Goal: Transaction & Acquisition: Purchase product/service

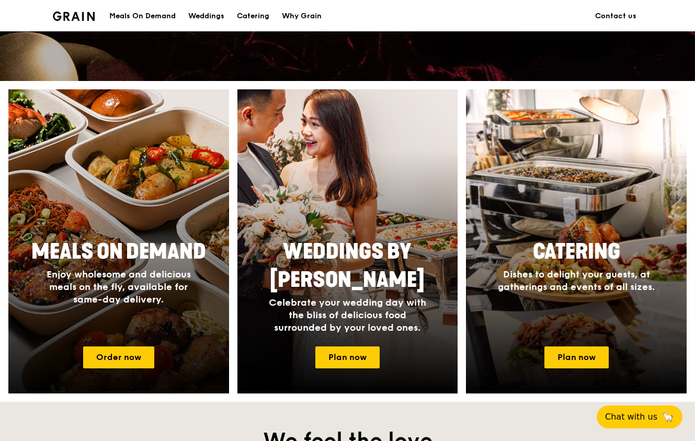
scroll to position [366, 0]
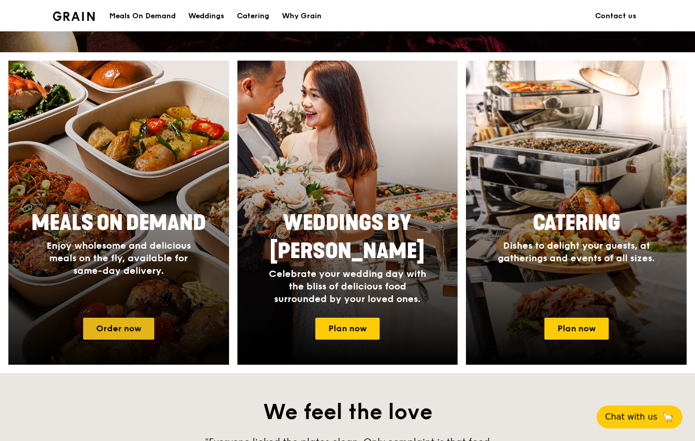
click at [128, 334] on link "Order now" at bounding box center [118, 329] width 71 height 22
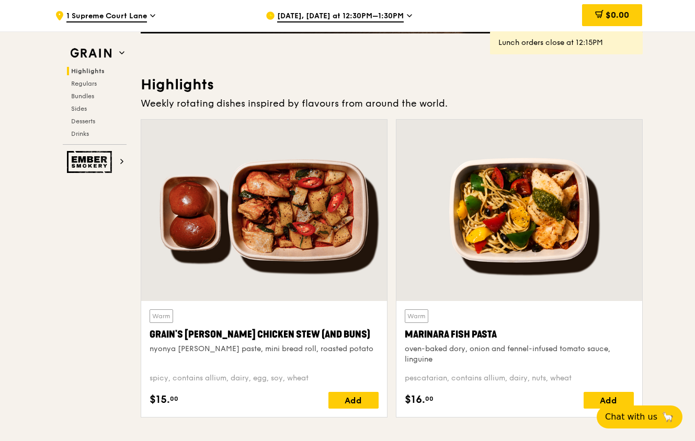
scroll to position [257, 0]
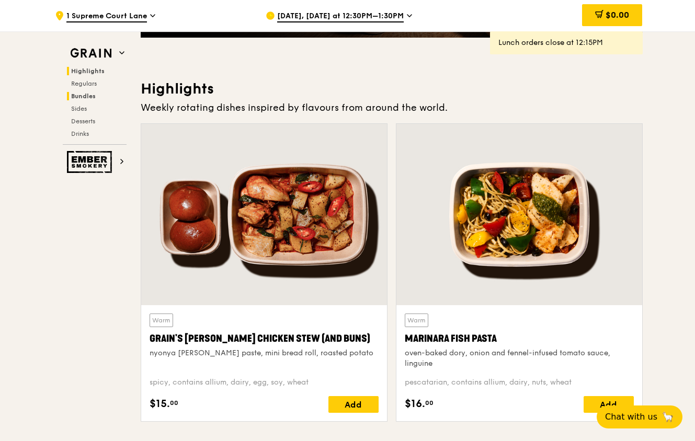
click at [84, 98] on span "Bundles" at bounding box center [83, 96] width 25 height 7
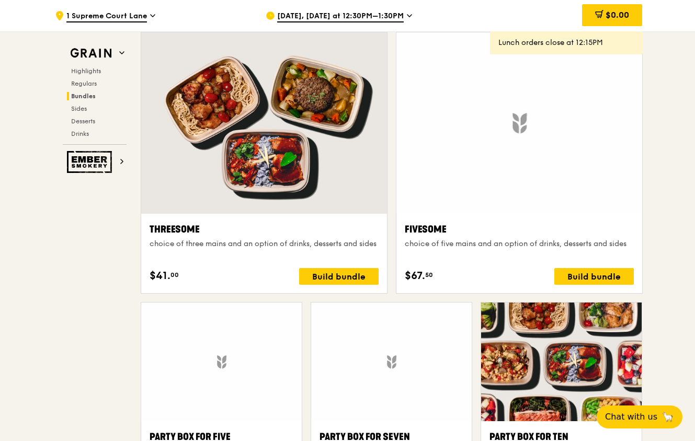
scroll to position [1976, 0]
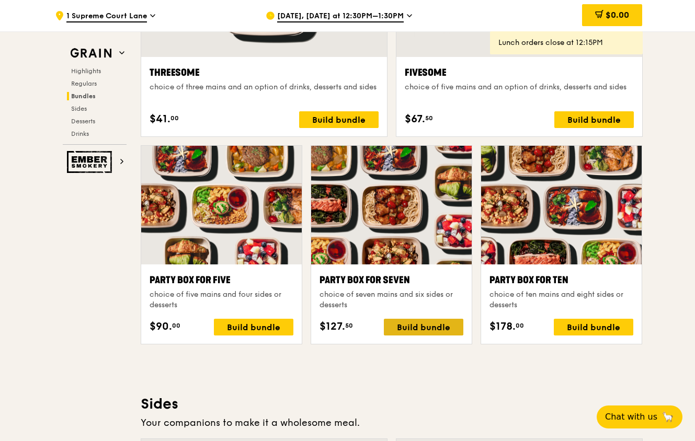
click at [440, 321] on div "Build bundle" at bounding box center [423, 327] width 79 height 17
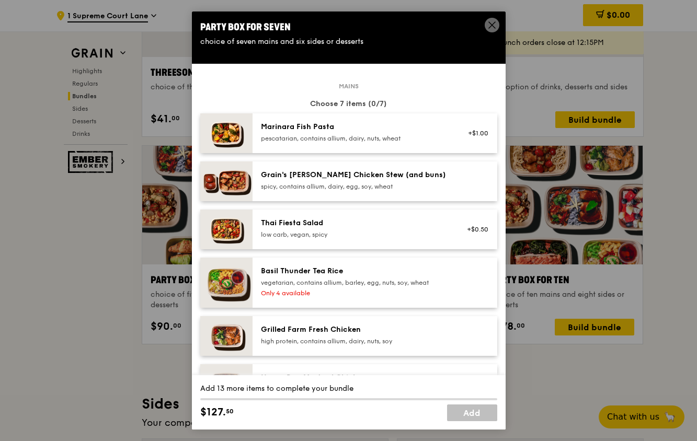
click at [493, 25] on icon at bounding box center [491, 24] width 9 height 9
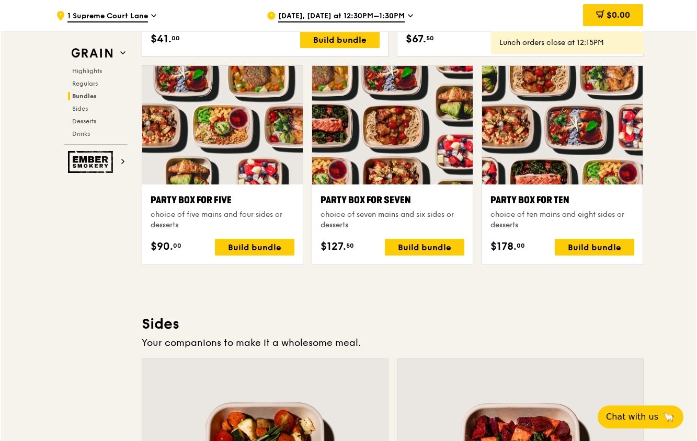
scroll to position [2080, 0]
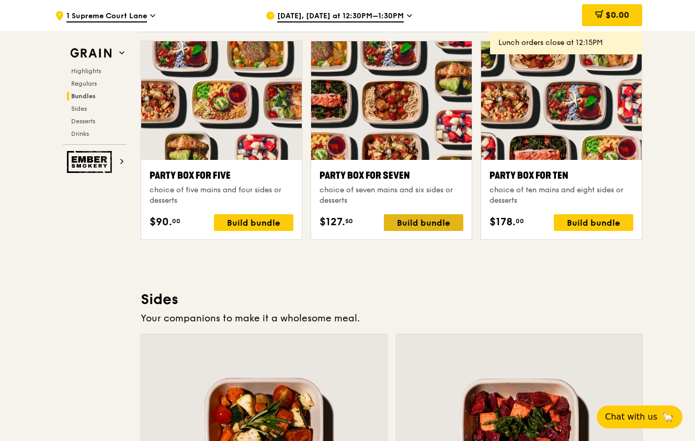
click at [423, 221] on div "Build bundle" at bounding box center [423, 222] width 79 height 17
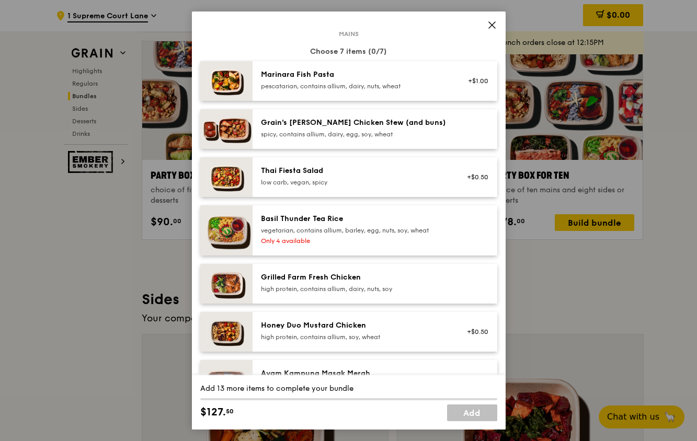
scroll to position [105, 0]
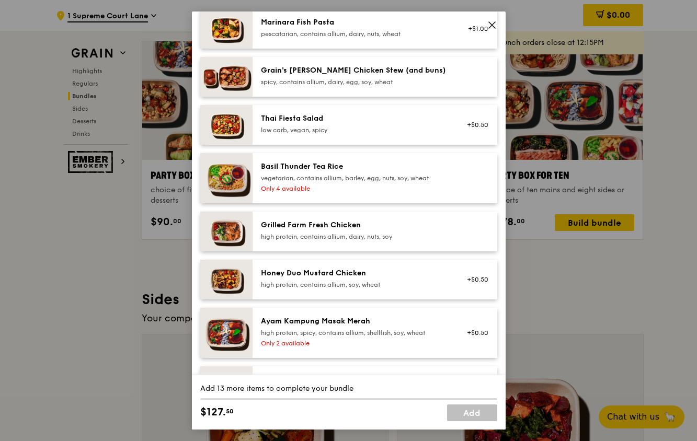
click at [385, 318] on div "Ayam Kampung Masak Merah" at bounding box center [355, 321] width 188 height 10
click at [381, 316] on div "Ayam Kampung Masak Merah high protein, spicy, contains allium, shellfish, soy, …" at bounding box center [374, 333] width 245 height 50
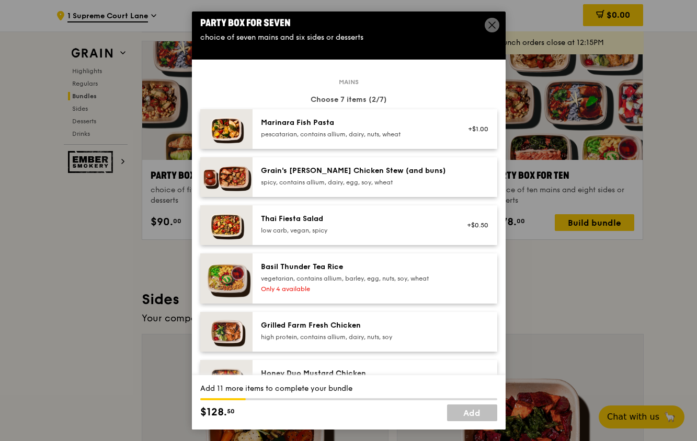
scroll to position [0, 0]
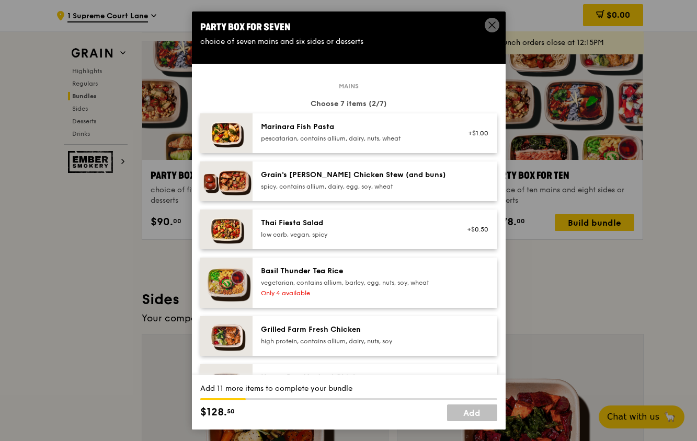
click at [342, 217] on div "Thai Fiesta Salad low carb, vegan, spicy +$0.50" at bounding box center [374, 230] width 245 height 40
click at [342, 218] on div "Thai Fiesta Salad" at bounding box center [355, 223] width 188 height 10
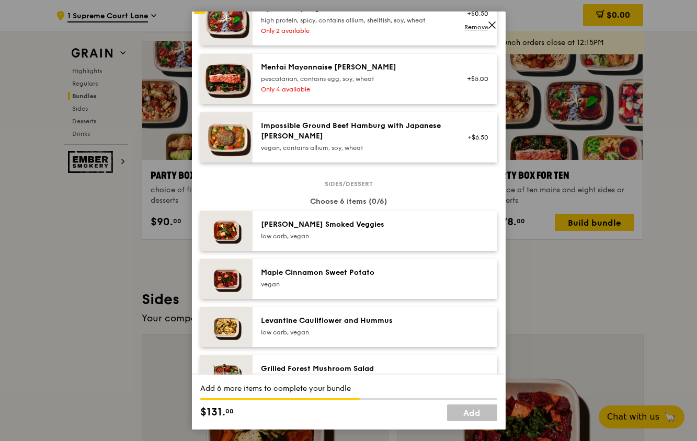
scroll to position [314, 0]
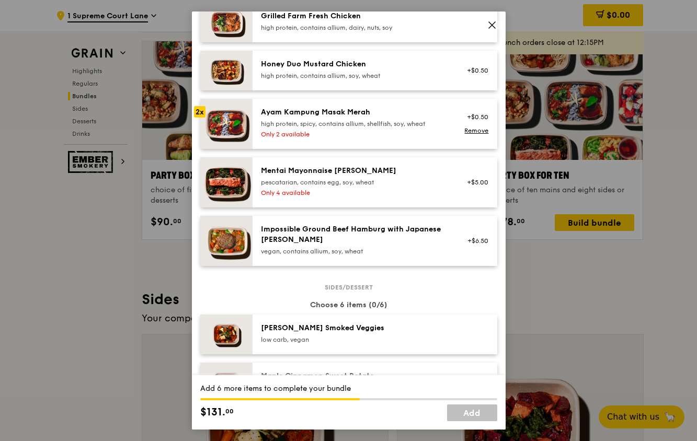
click at [338, 125] on div "high protein, spicy, contains allium, shellfish, soy, wheat" at bounding box center [355, 124] width 188 height 8
click at [337, 123] on div "high protein, spicy, contains allium, shellfish, soy, wheat" at bounding box center [355, 124] width 188 height 8
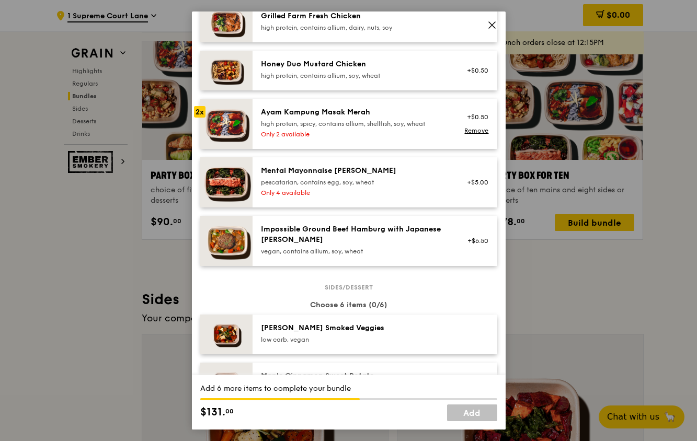
click at [337, 123] on div "high protein, spicy, contains allium, shellfish, soy, wheat" at bounding box center [355, 124] width 188 height 8
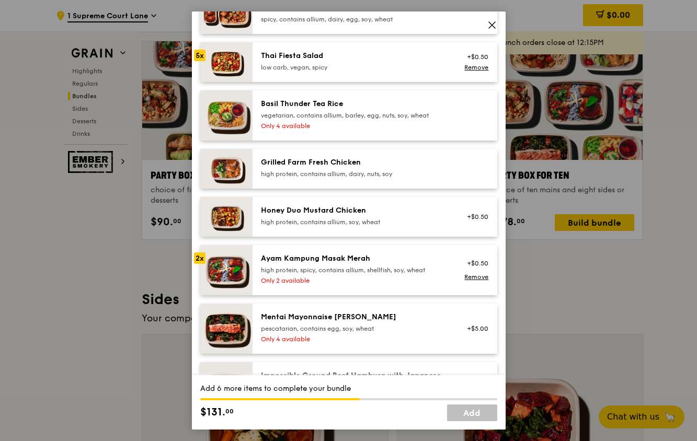
scroll to position [157, 0]
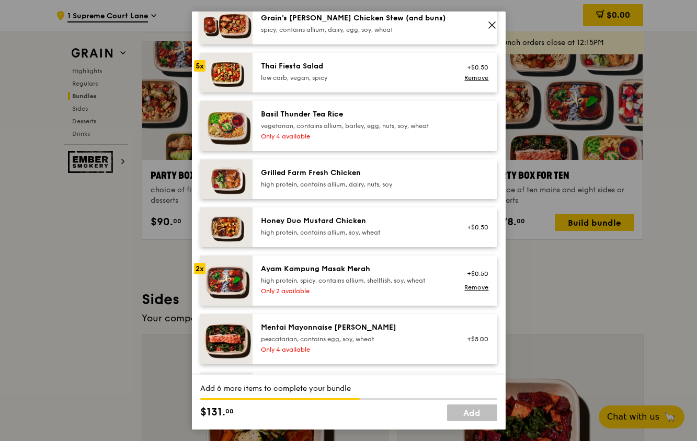
click at [331, 120] on div "Basil Thunder Tea Rice vegetarian, contains allium, barley, egg, nuts, soy, whe…" at bounding box center [355, 119] width 188 height 21
click at [396, 69] on div "Thai Fiesta Salad" at bounding box center [355, 66] width 188 height 10
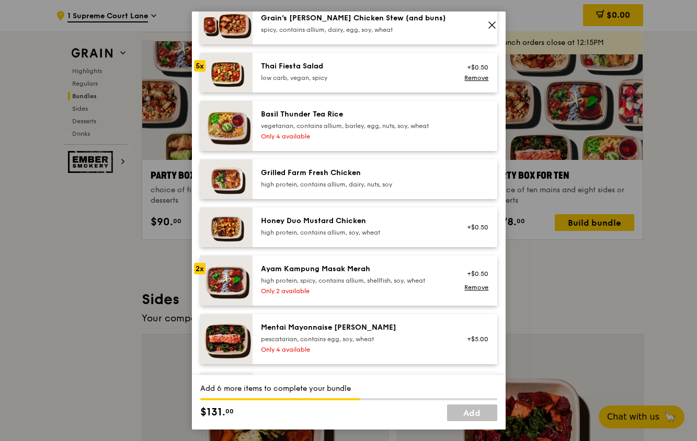
click at [331, 131] on div "Basil Thunder Tea Rice vegetarian, contains allium, barley, egg, nuts, soy, whe…" at bounding box center [355, 125] width 200 height 33
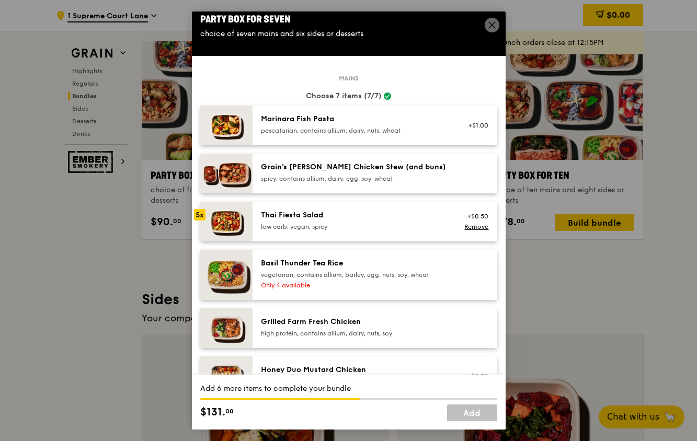
scroll to position [0, 0]
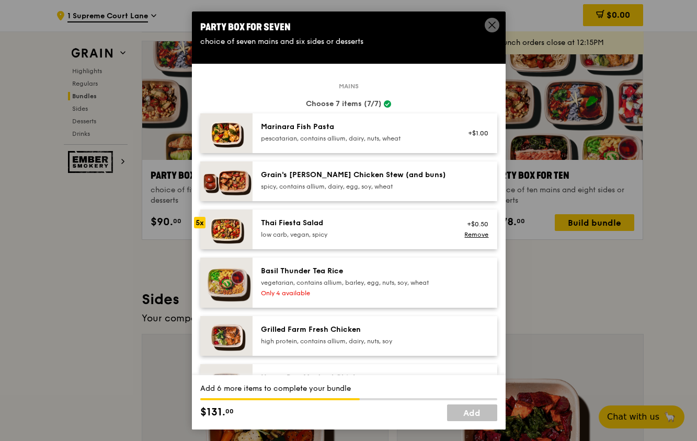
click at [342, 174] on div "Grain's [PERSON_NAME] Chicken Stew (and buns)" at bounding box center [355, 175] width 188 height 10
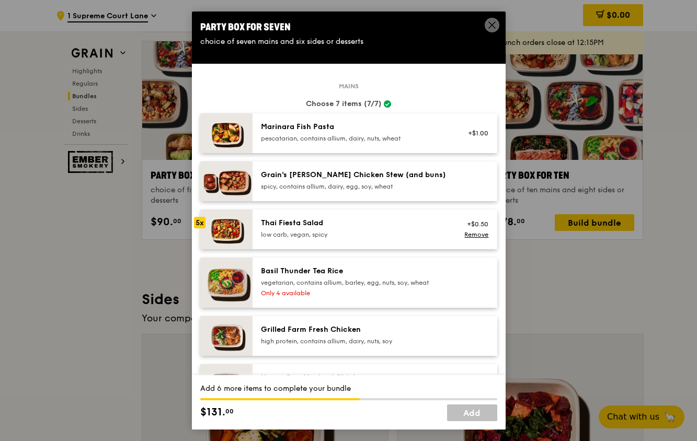
click at [342, 174] on div "Grain's [PERSON_NAME] Chicken Stew (and buns)" at bounding box center [355, 175] width 188 height 10
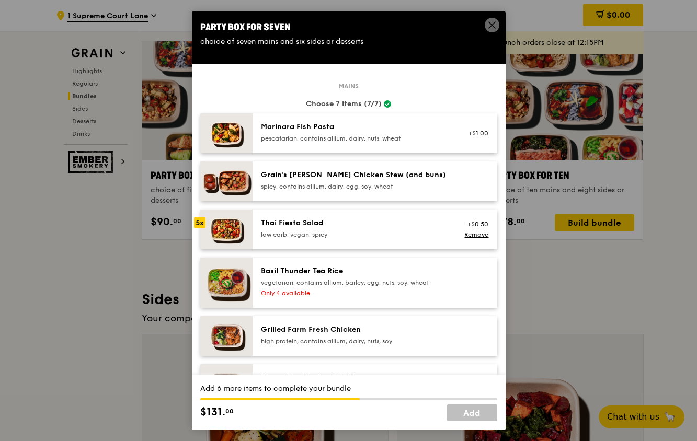
click at [342, 174] on div "Grain's [PERSON_NAME] Chicken Stew (and buns)" at bounding box center [355, 175] width 188 height 10
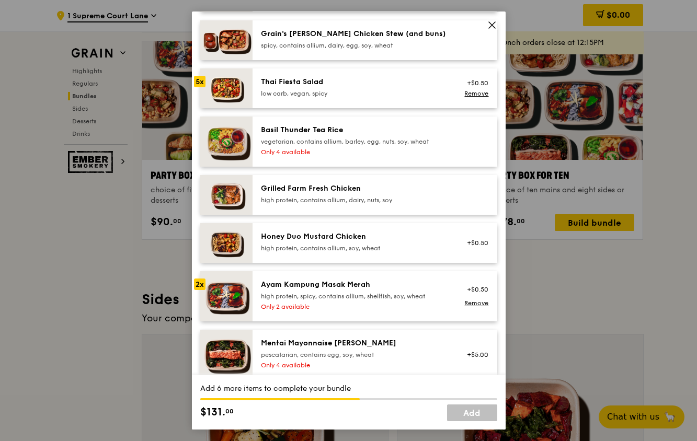
scroll to position [157, 0]
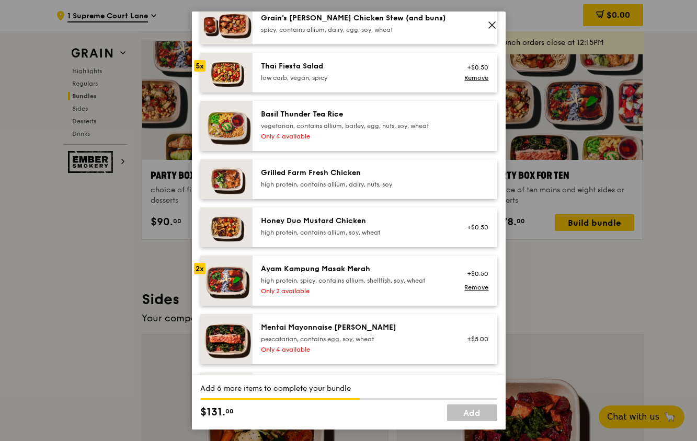
click at [334, 129] on div "vegetarian, contains allium, barley, egg, nuts, soy, wheat" at bounding box center [355, 126] width 188 height 8
click at [323, 182] on div "high protein, contains allium, dairy, nuts, soy" at bounding box center [355, 184] width 188 height 8
click at [316, 223] on div "Honey Duo Mustard Chicken" at bounding box center [355, 221] width 188 height 10
click at [324, 270] on div "Ayam Kampung Masak Merah" at bounding box center [355, 269] width 188 height 10
click at [320, 342] on div "pescatarian, contains egg, soy, wheat" at bounding box center [355, 339] width 188 height 8
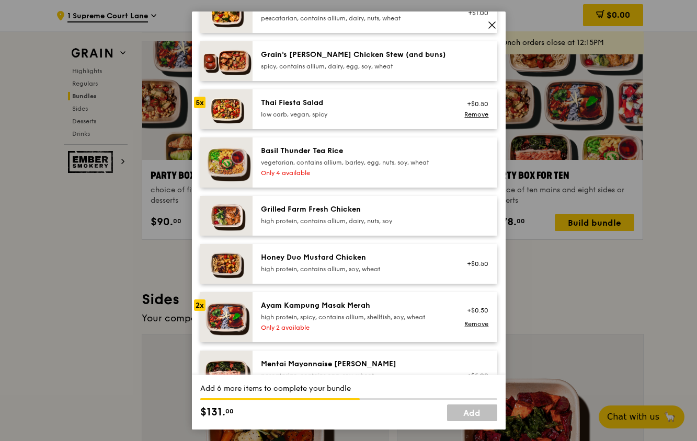
scroll to position [0, 0]
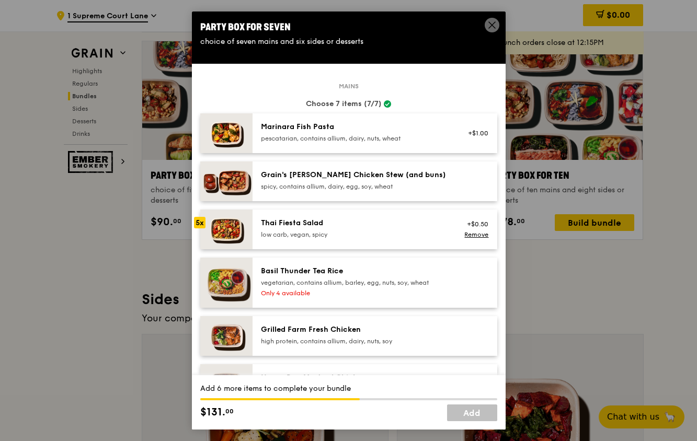
click at [490, 26] on icon at bounding box center [492, 25] width 6 height 6
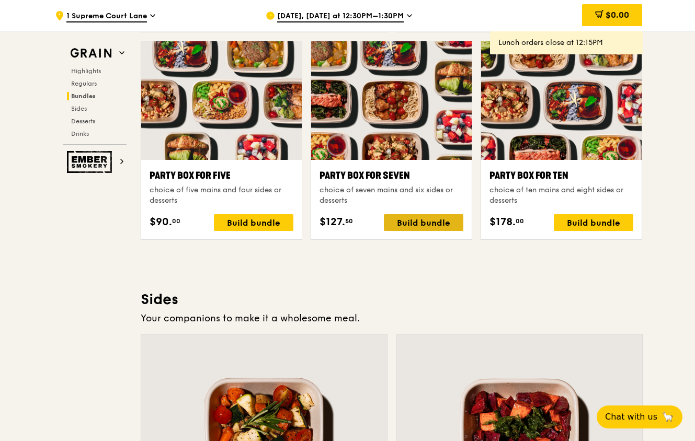
click at [417, 222] on div "Build bundle" at bounding box center [423, 222] width 79 height 17
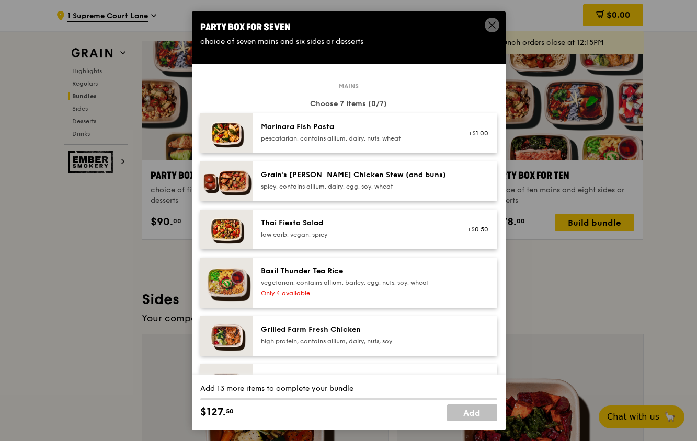
click at [371, 138] on div "pescatarian, contains allium, dairy, nuts, wheat" at bounding box center [355, 138] width 188 height 8
click at [354, 135] on div "pescatarian, contains allium, dairy, nuts, wheat" at bounding box center [355, 138] width 188 height 8
click at [343, 135] on div "pescatarian, contains allium, dairy, nuts, wheat" at bounding box center [355, 138] width 188 height 8
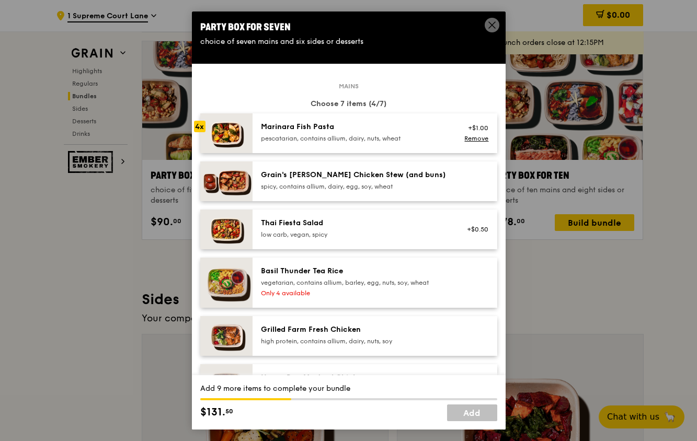
click at [343, 135] on div "pescatarian, contains allium, dairy, nuts, wheat" at bounding box center [355, 138] width 188 height 8
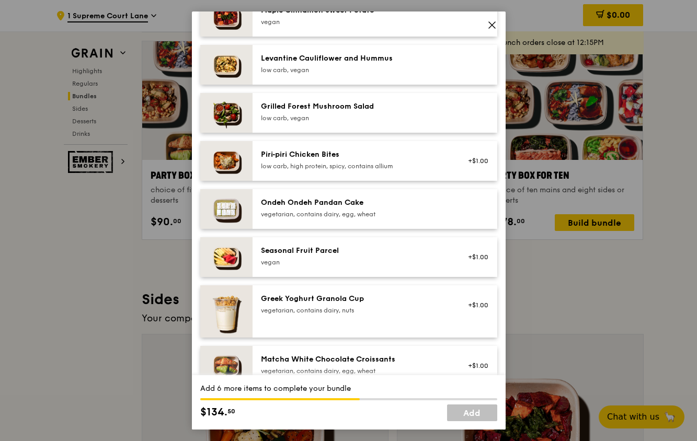
scroll to position [470, 0]
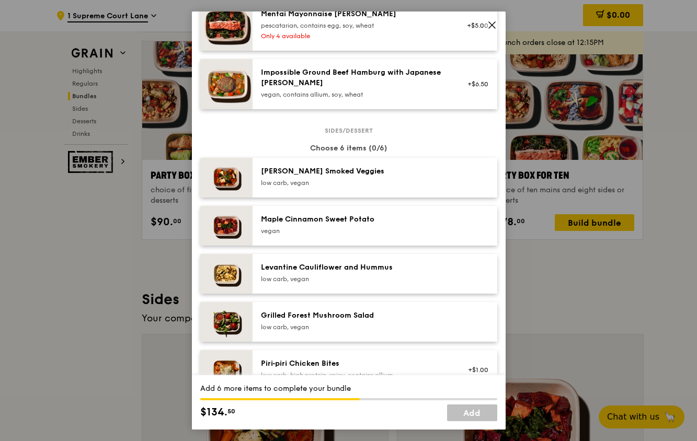
click at [351, 180] on div "low carb, vegan" at bounding box center [355, 183] width 188 height 8
click at [358, 222] on div "Maple Cinnamon Sweet Potato" at bounding box center [355, 219] width 188 height 10
click at [355, 266] on div "Levantine Cauliflower and Hummus" at bounding box center [355, 267] width 188 height 10
click at [360, 311] on div "Grilled Forest Mushroom Salad" at bounding box center [355, 315] width 188 height 10
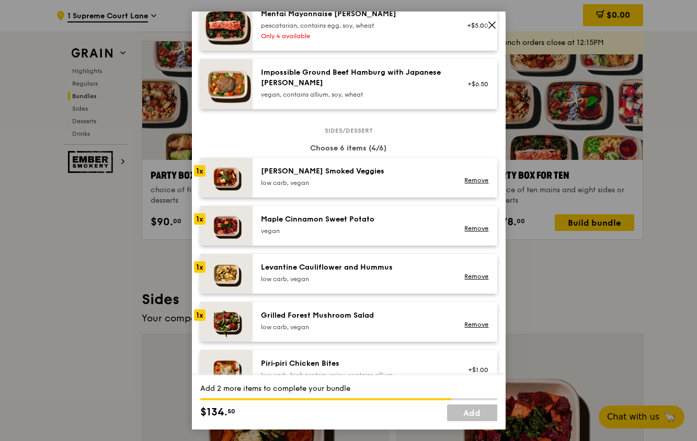
click at [347, 356] on div "Piri‑piri Chicken Bites low carb, high protein, spicy, contains allium +$1.00" at bounding box center [374, 370] width 245 height 40
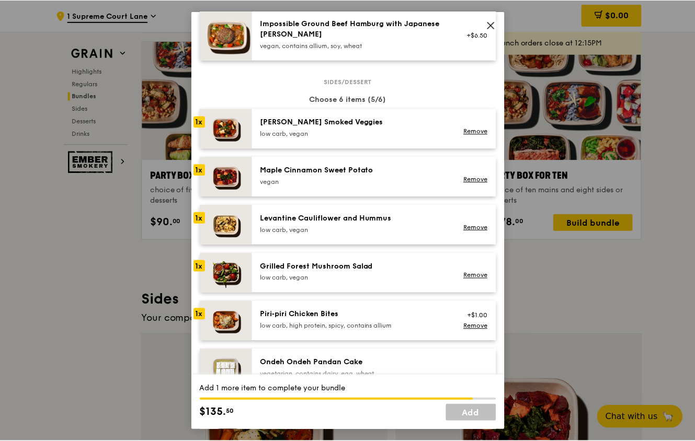
scroll to position [575, 0]
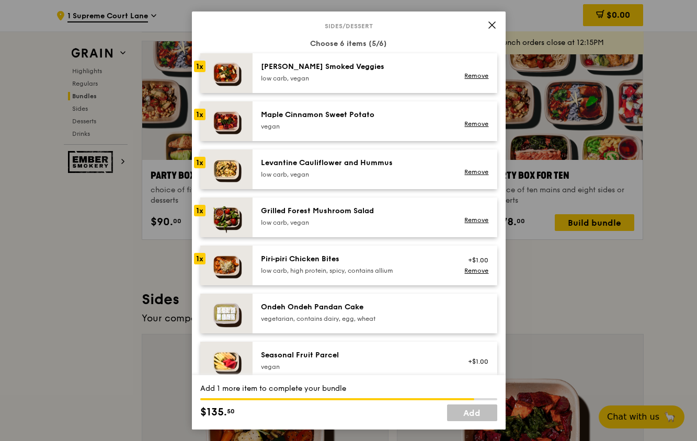
click at [348, 303] on div "Ondeh Ondeh Pandan Cake vegetarian, contains dairy, egg, wheat" at bounding box center [374, 314] width 245 height 40
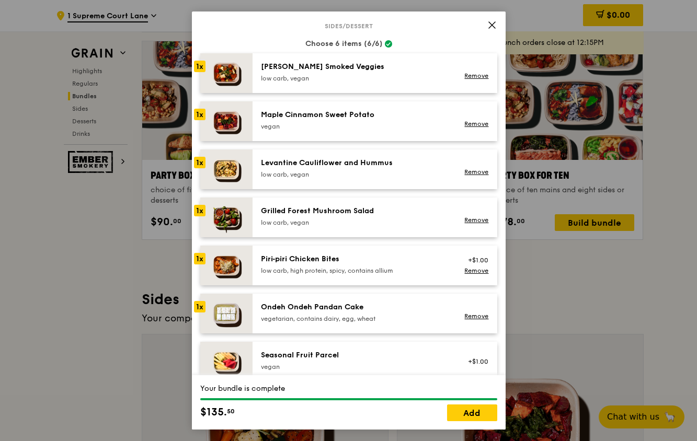
click at [344, 355] on div "Seasonal Fruit Parcel" at bounding box center [355, 355] width 188 height 10
click at [341, 313] on div "Ondeh Ondeh Pandan Cake vegetarian, contains dairy, egg, wheat" at bounding box center [355, 312] width 188 height 21
click at [202, 308] on div "1x" at bounding box center [199, 306] width 11 height 11
click at [470, 316] on link "Remove" at bounding box center [476, 316] width 24 height 7
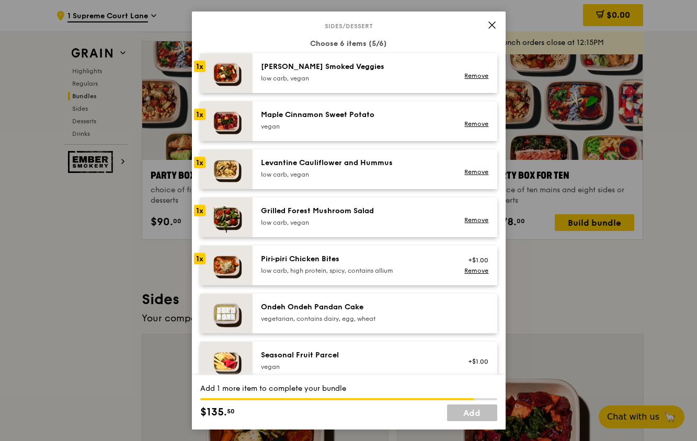
drag, startPoint x: 423, startPoint y: 351, endPoint x: 412, endPoint y: 354, distance: 10.9
click at [412, 354] on div "Seasonal Fruit Parcel" at bounding box center [355, 355] width 188 height 10
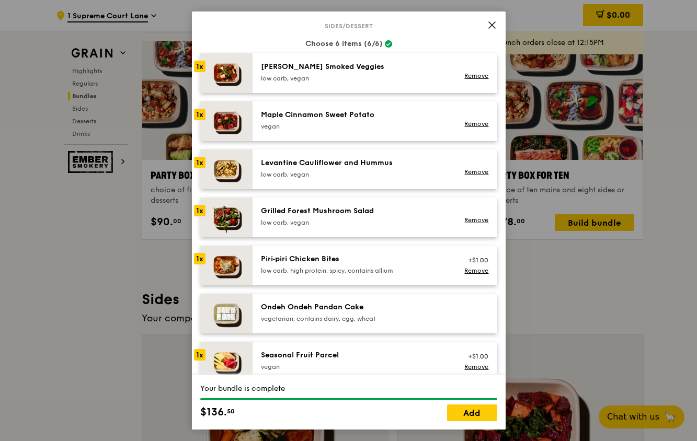
click at [491, 26] on icon at bounding box center [492, 25] width 6 height 6
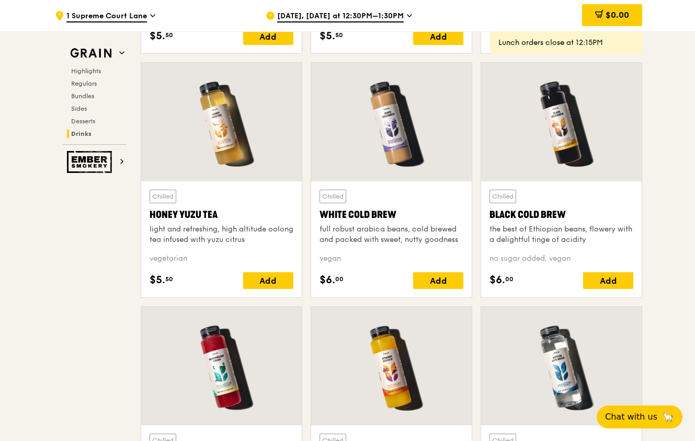
scroll to position [3701, 0]
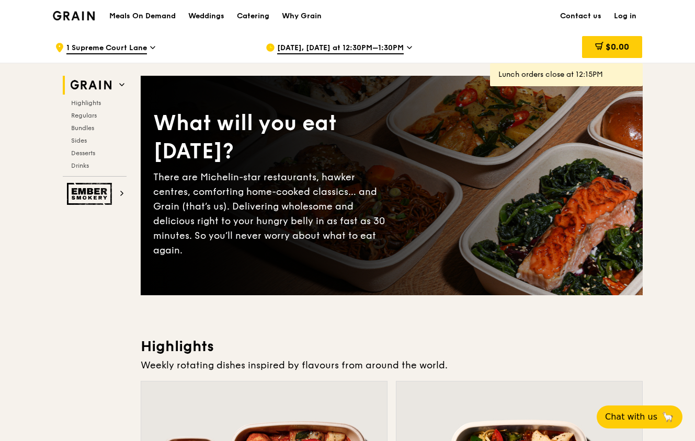
click at [407, 52] on span at bounding box center [409, 49] width 5 height 13
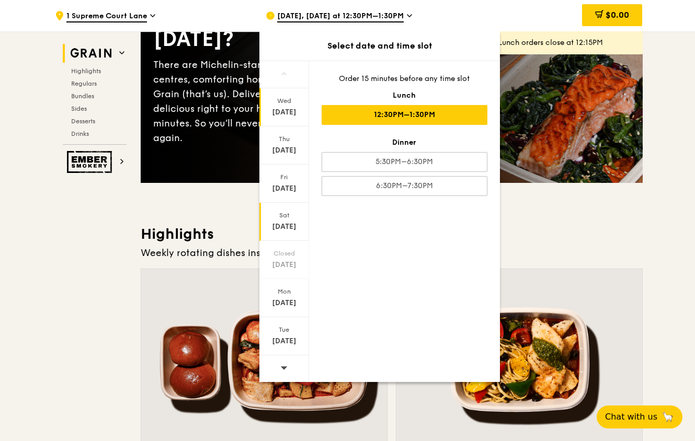
scroll to position [105, 0]
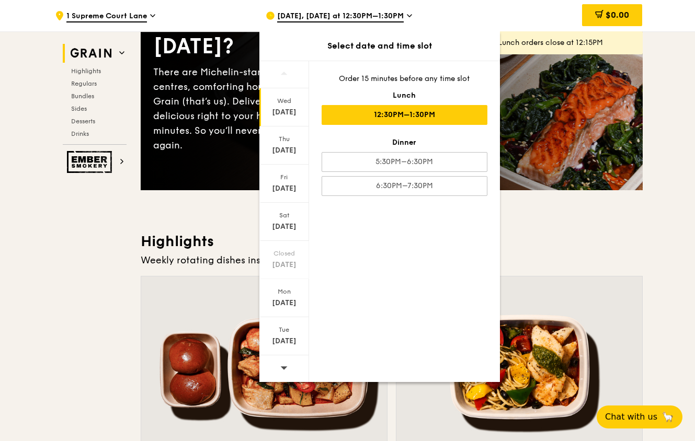
click at [290, 366] on div at bounding box center [284, 368] width 50 height 27
click at [289, 366] on div at bounding box center [284, 368] width 50 height 27
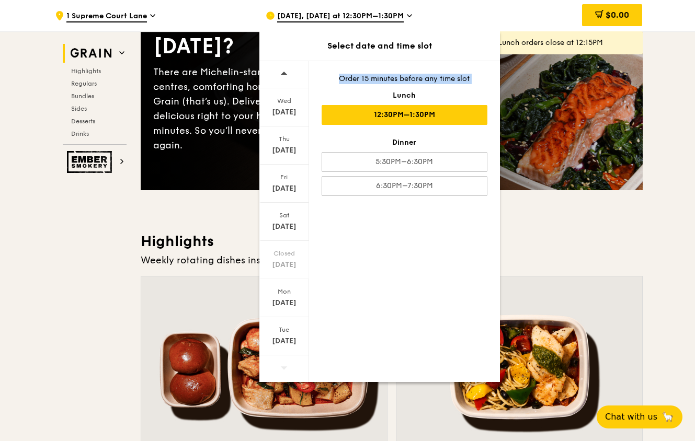
click at [289, 366] on div at bounding box center [284, 368] width 50 height 27
click at [289, 331] on div "Tue" at bounding box center [284, 330] width 47 height 8
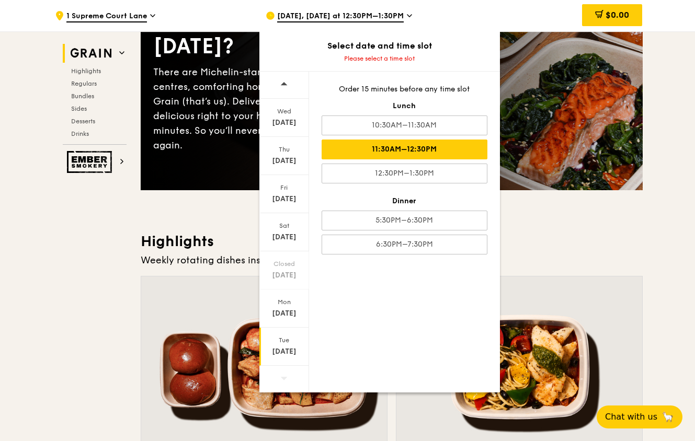
click at [393, 150] on div "11:30AM–12:30PM" at bounding box center [404, 150] width 166 height 20
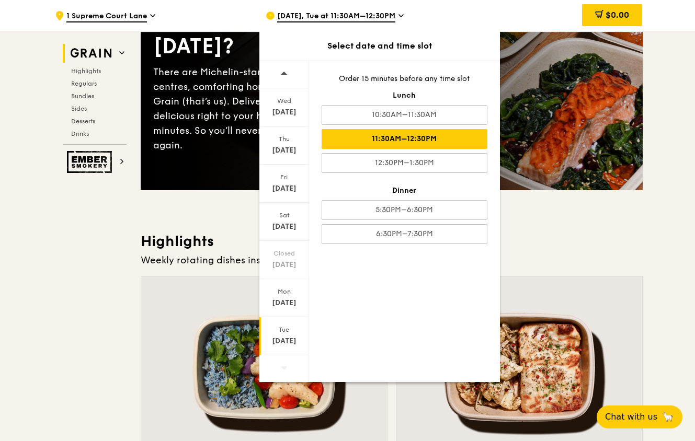
click at [402, 15] on icon at bounding box center [401, 16] width 4 height 2
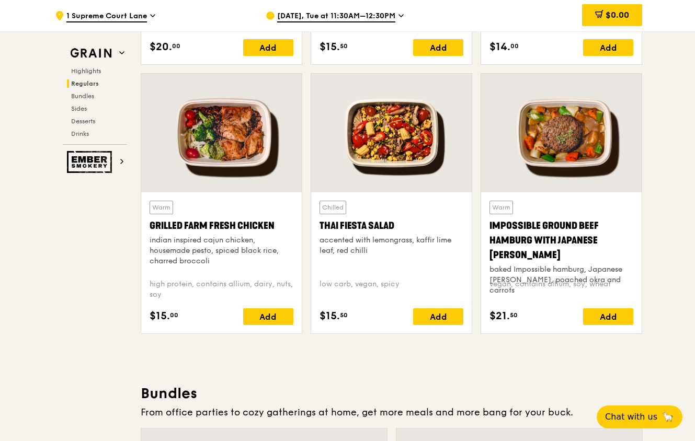
scroll to position [1150, 0]
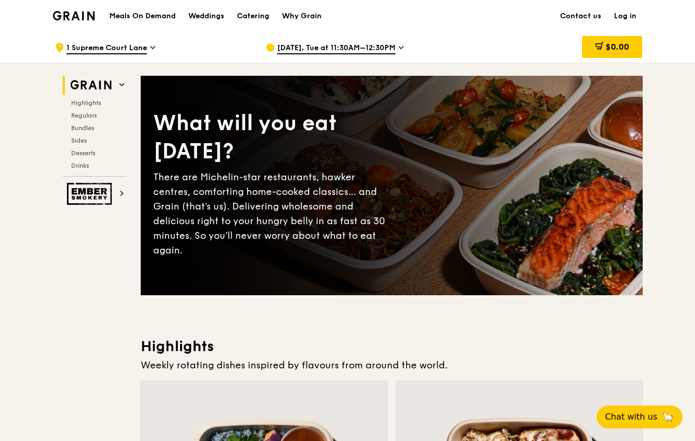
click at [398, 47] on icon at bounding box center [400, 47] width 5 height 9
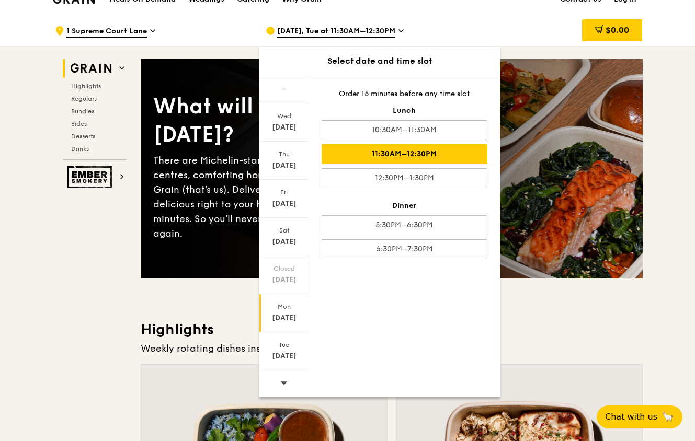
scroll to position [105, 0]
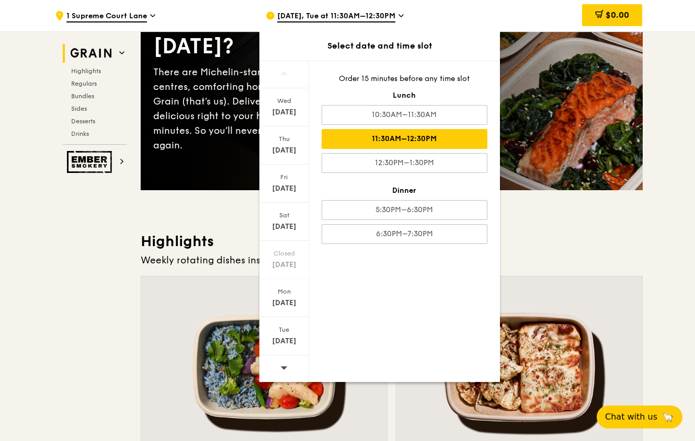
click at [287, 368] on div at bounding box center [284, 368] width 50 height 27
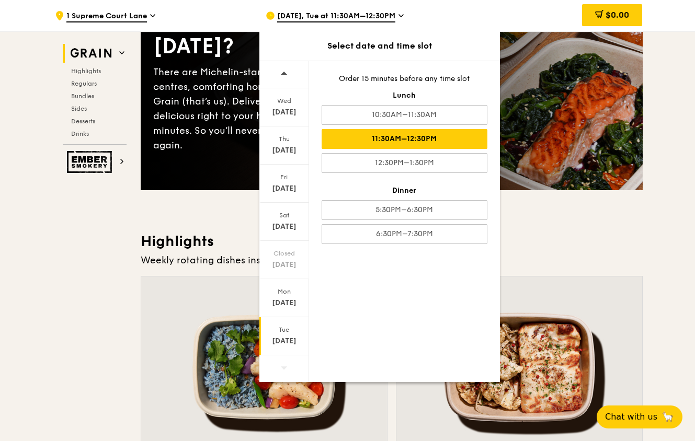
click at [289, 70] on div at bounding box center [284, 74] width 50 height 27
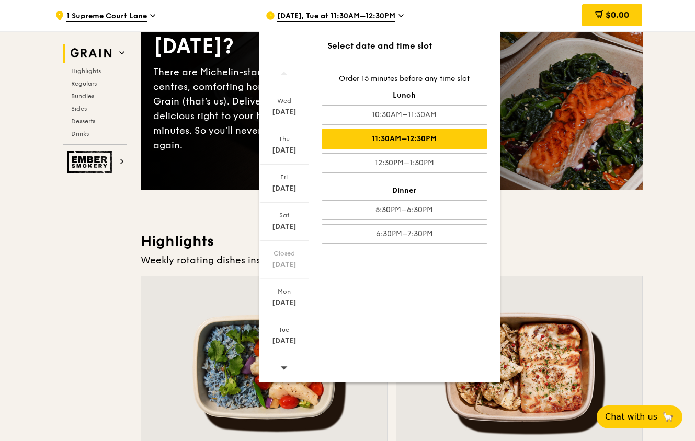
click at [289, 70] on div at bounding box center [284, 74] width 50 height 27
click at [287, 370] on icon at bounding box center [283, 368] width 7 height 8
click at [287, 370] on div at bounding box center [284, 368] width 50 height 27
drag, startPoint x: 287, startPoint y: 370, endPoint x: 289, endPoint y: 358, distance: 12.1
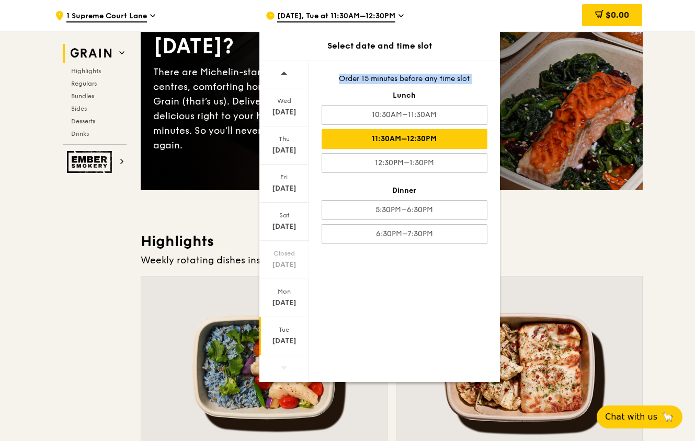
click at [287, 370] on div at bounding box center [284, 368] width 50 height 27
click at [286, 71] on icon at bounding box center [283, 74] width 7 height 8
